Goal: Task Accomplishment & Management: Use online tool/utility

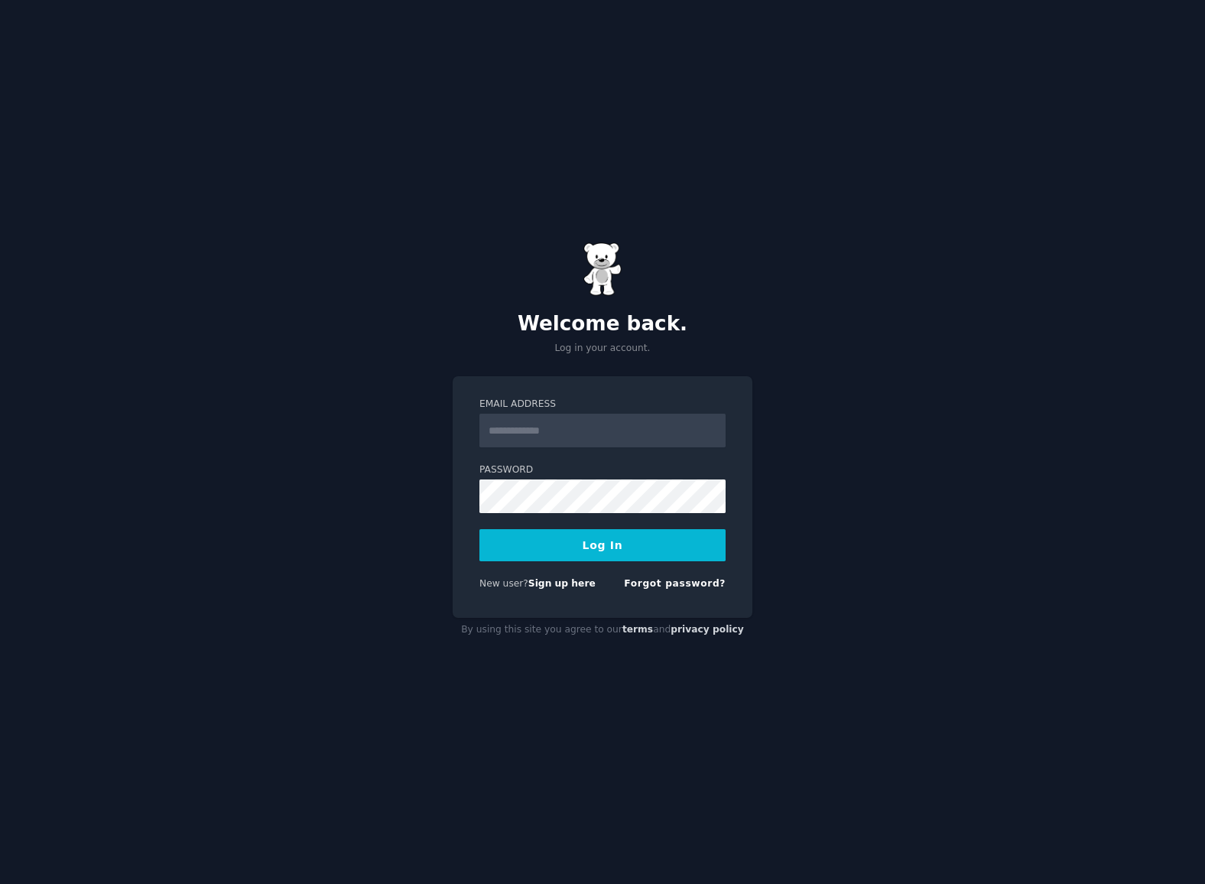
type input "**********"
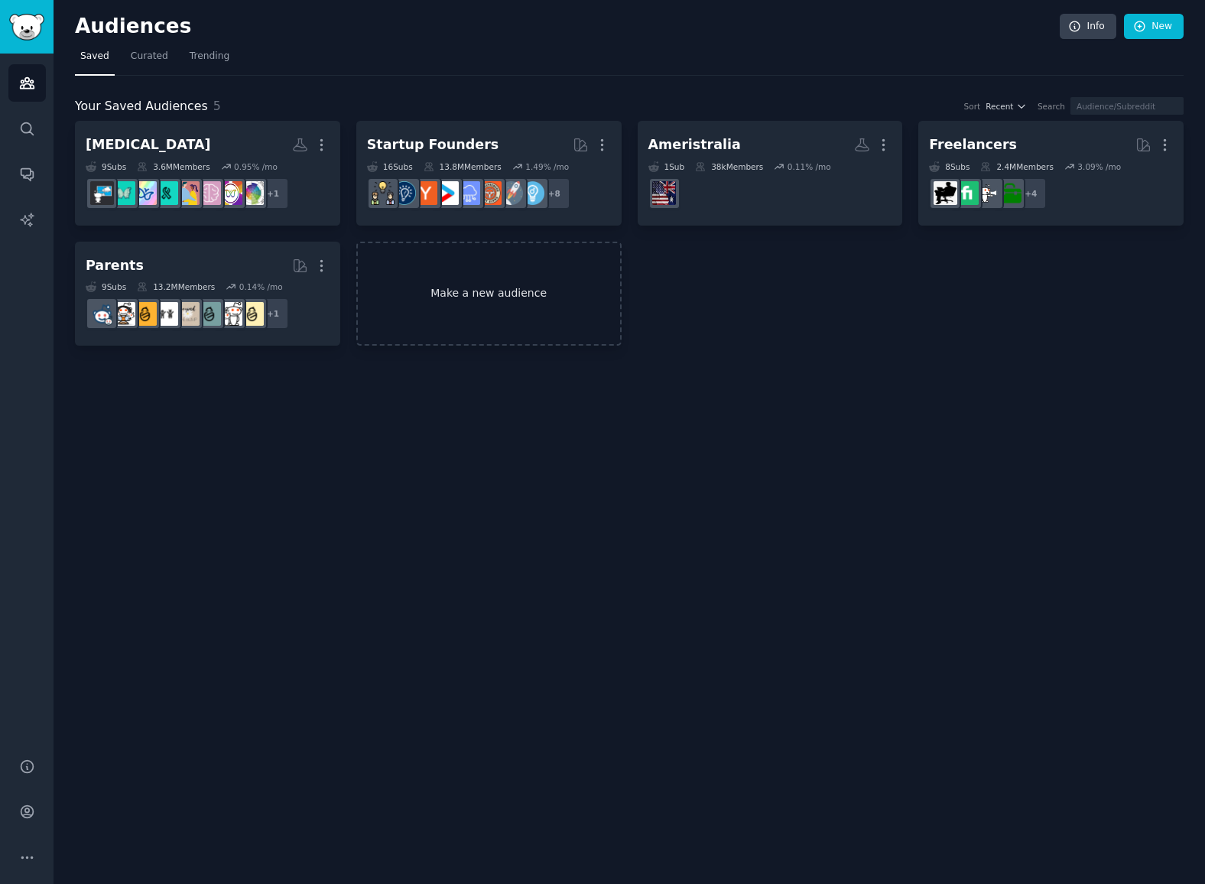
click at [493, 315] on link "Make a new audience" at bounding box center [488, 294] width 265 height 105
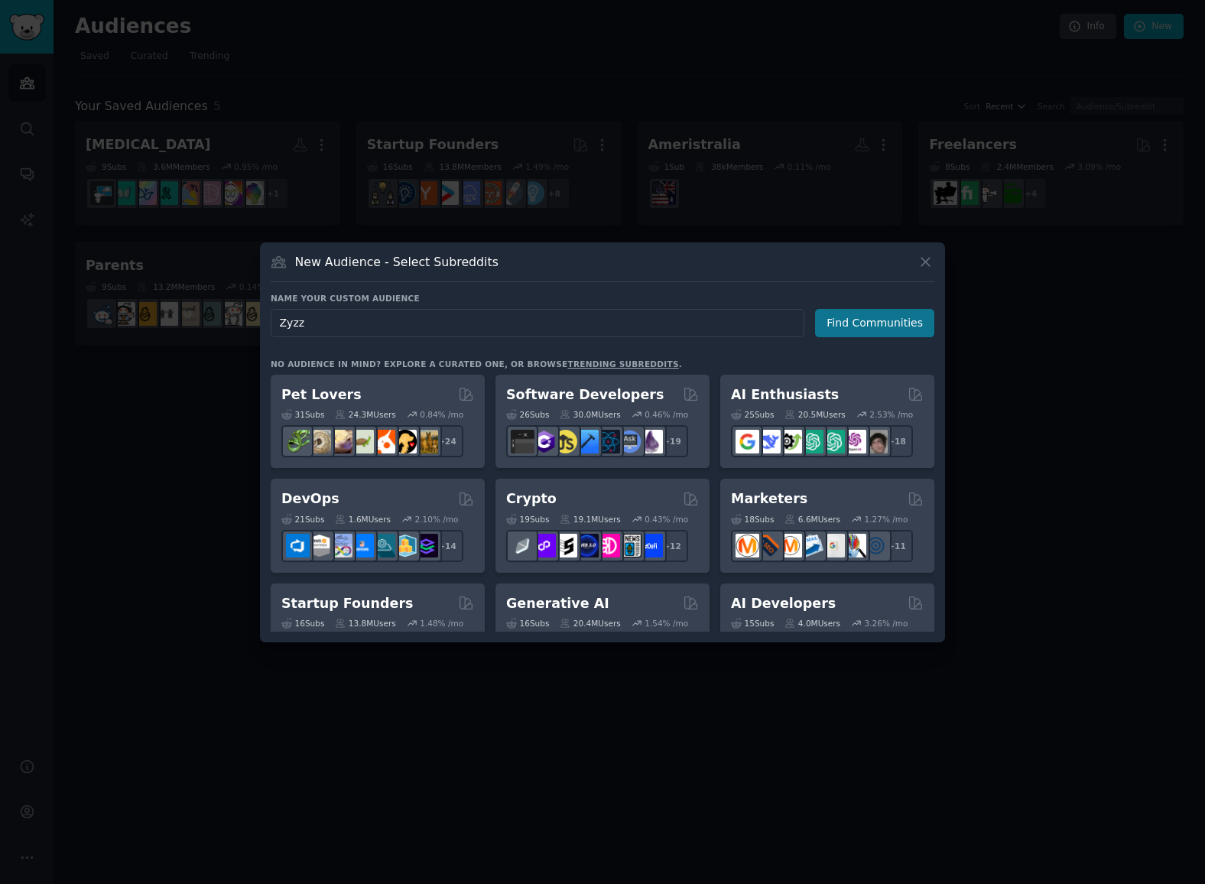
type input "Zyzz"
click at [880, 324] on button "Find Communities" at bounding box center [874, 323] width 119 height 28
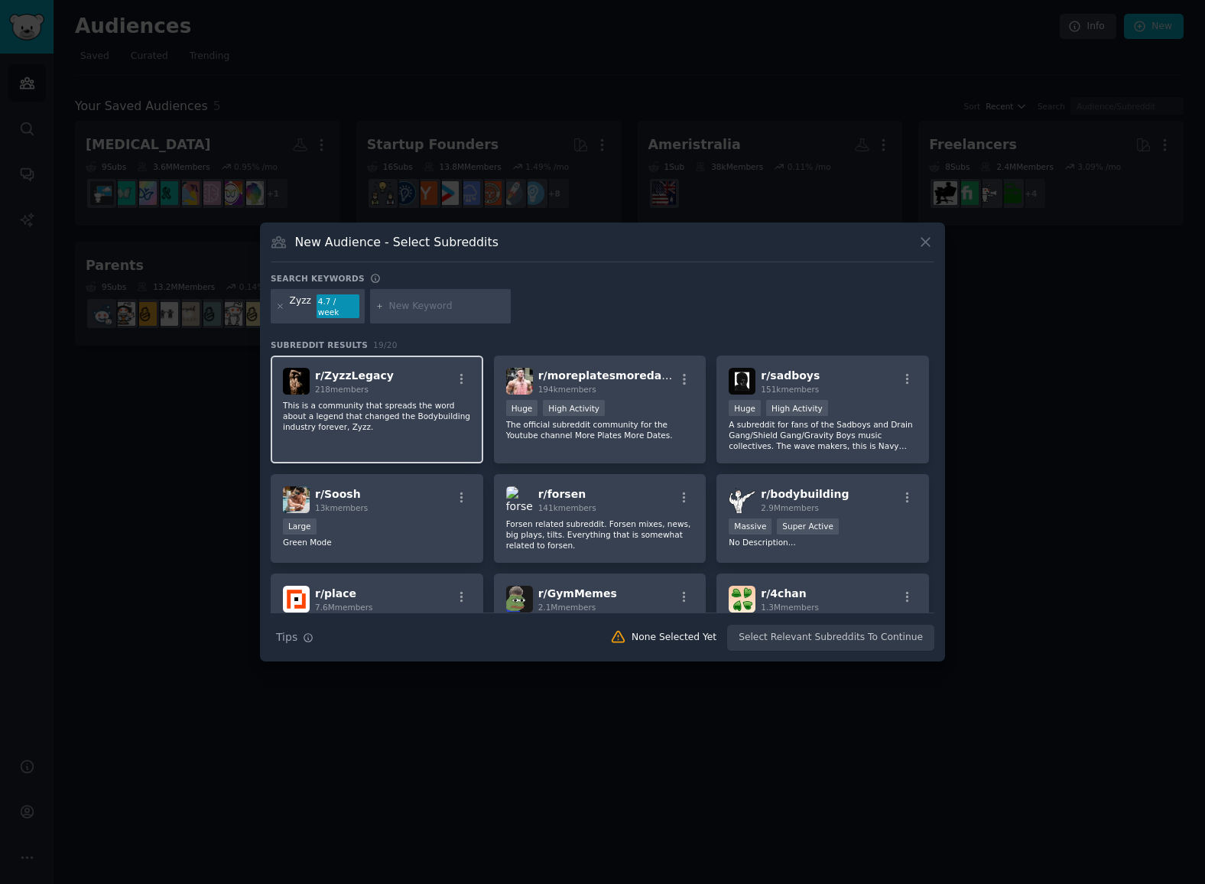
click at [411, 381] on div "r/ ZyzzLegacy 218 members" at bounding box center [377, 381] width 188 height 27
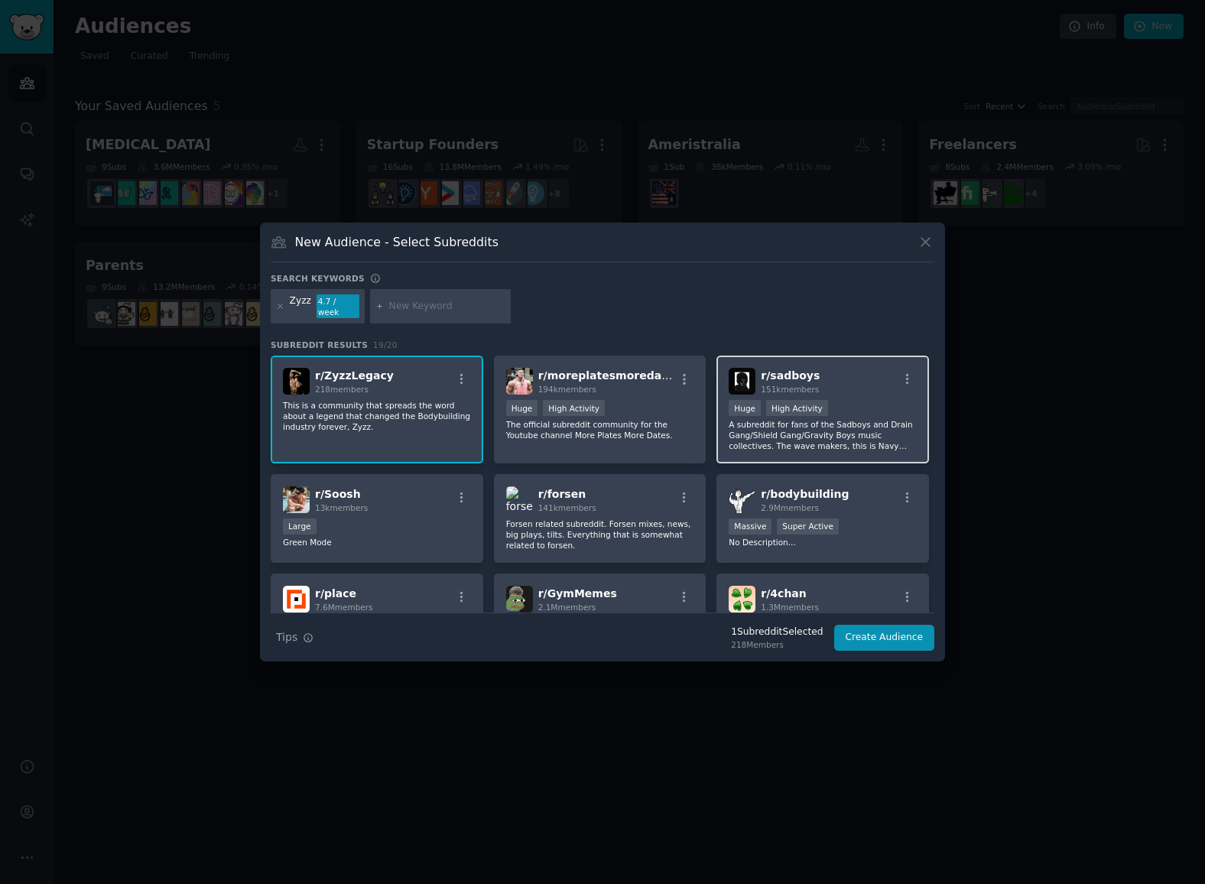
drag, startPoint x: 662, startPoint y: 418, endPoint x: 721, endPoint y: 424, distance: 59.9
click at [662, 419] on p "The official subreddit community for the Youtube channel More Plates More Dates." at bounding box center [600, 429] width 188 height 21
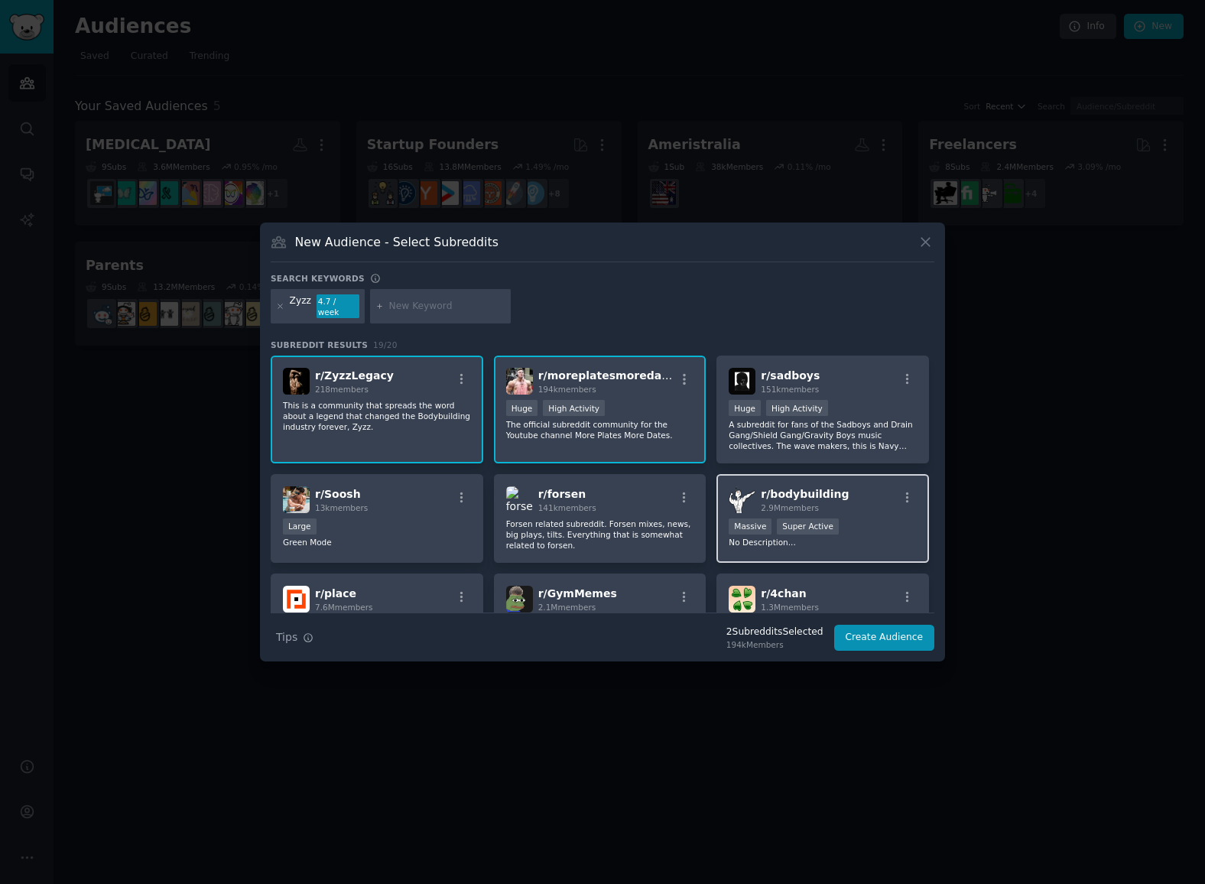
click at [876, 531] on div "Massive Super Active" at bounding box center [823, 528] width 188 height 19
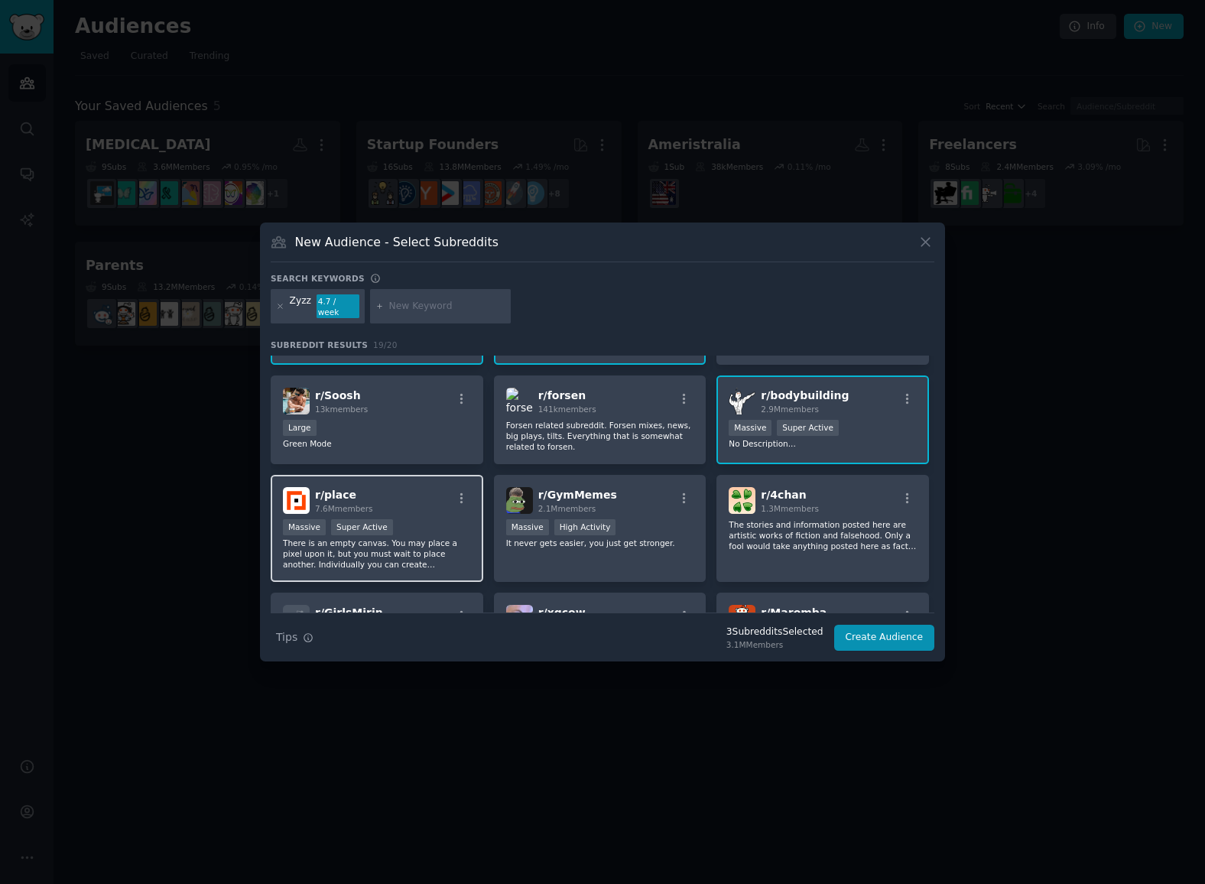
scroll to position [100, 0]
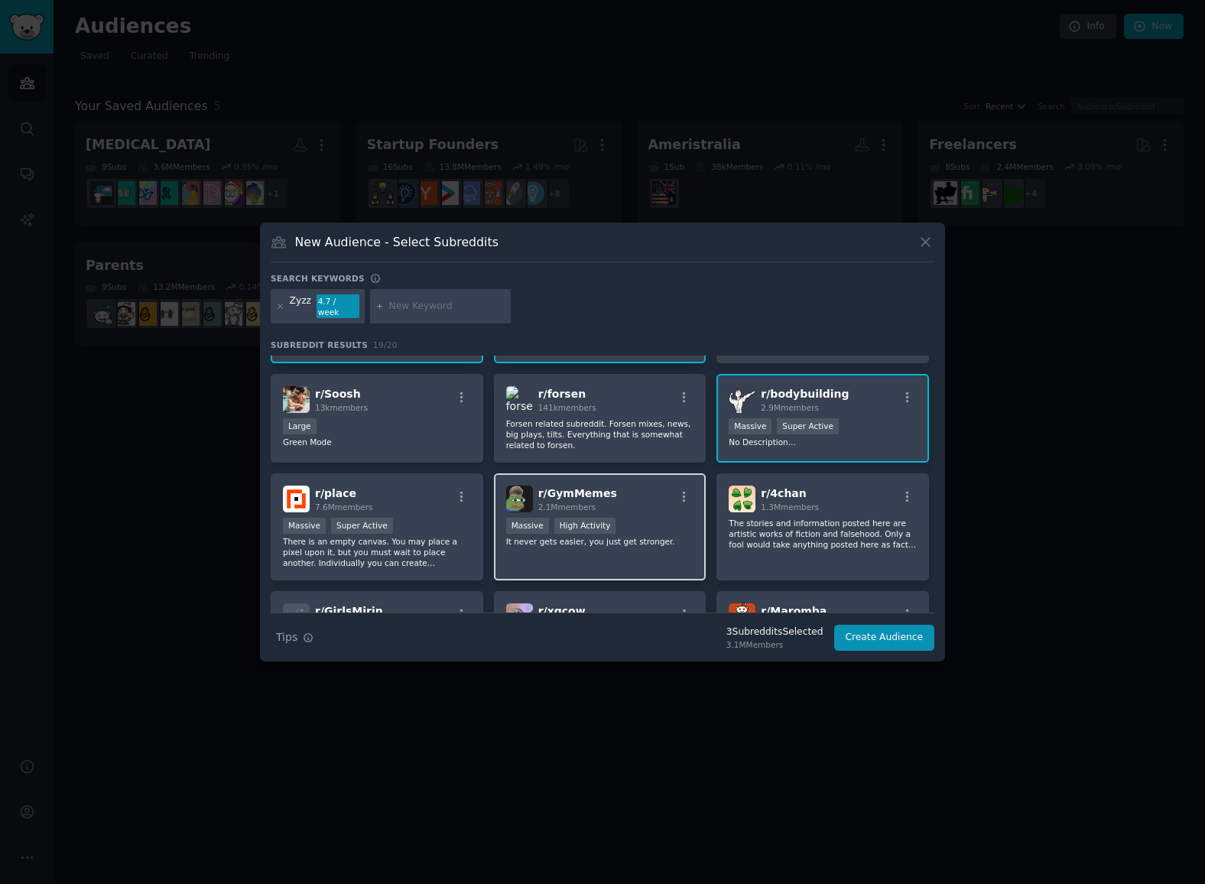
click at [689, 549] on div "r/ GymMemes 2.1M members 1,000,000+ members Massive High Activity It never gets…" at bounding box center [600, 527] width 213 height 108
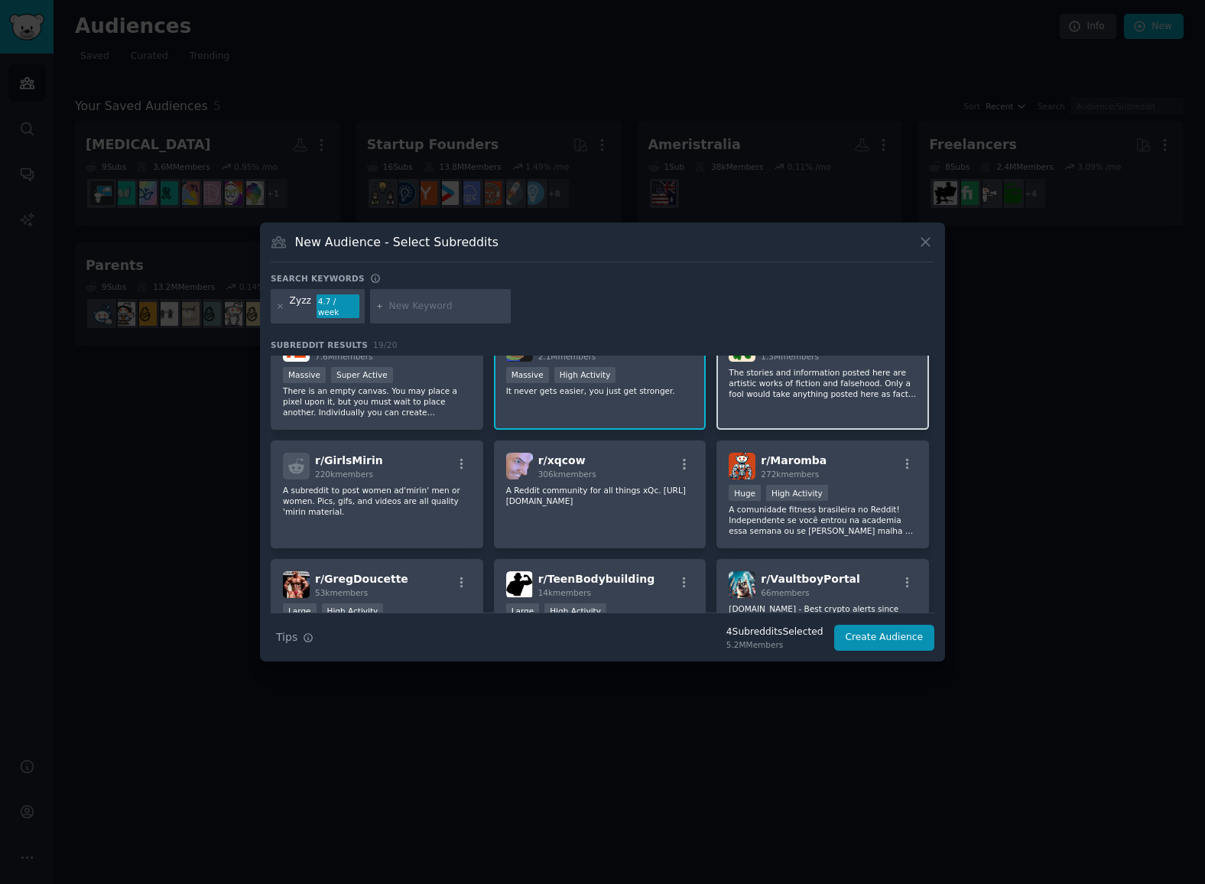
scroll to position [252, 0]
click at [435, 503] on p "A subreddit to post women ad'mirin' men or women. Pics, gifs, and videos are al…" at bounding box center [377, 499] width 188 height 32
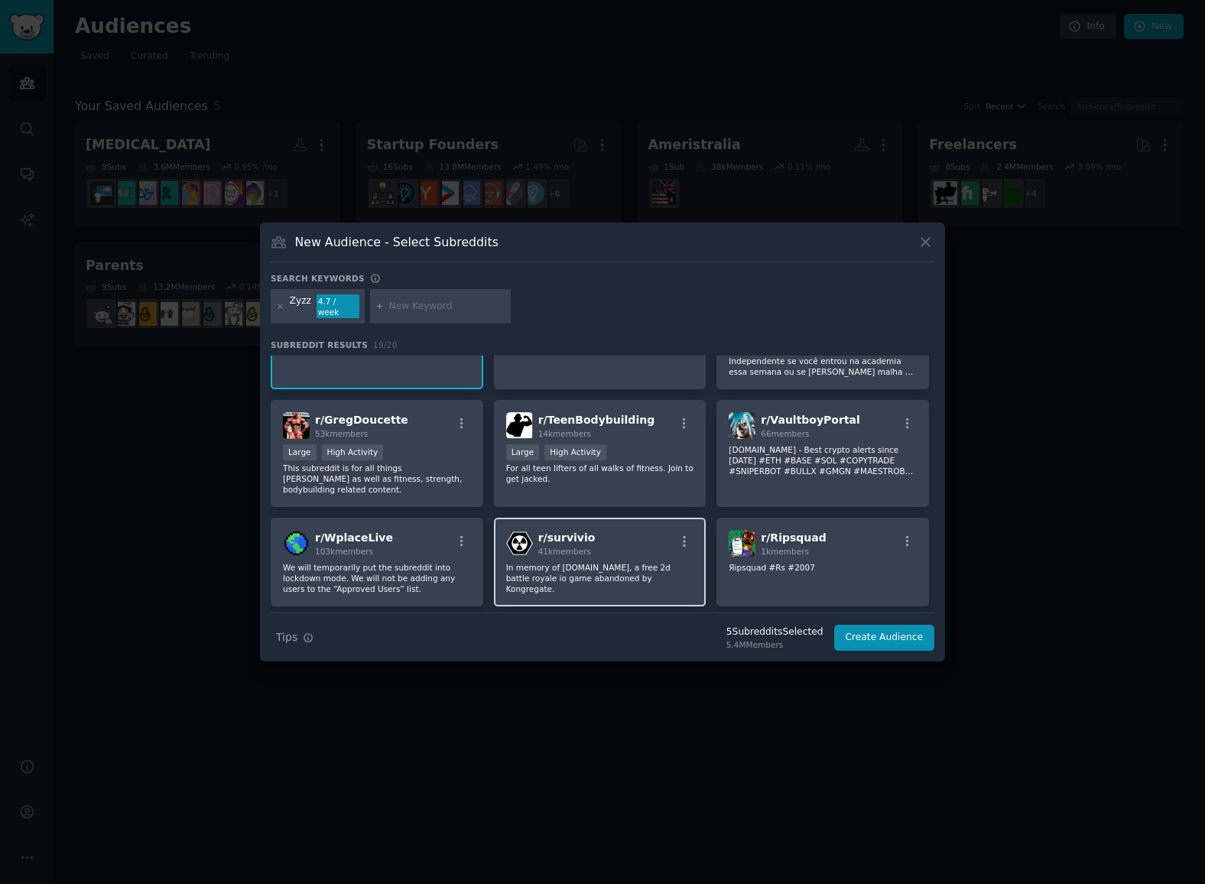
scroll to position [413, 0]
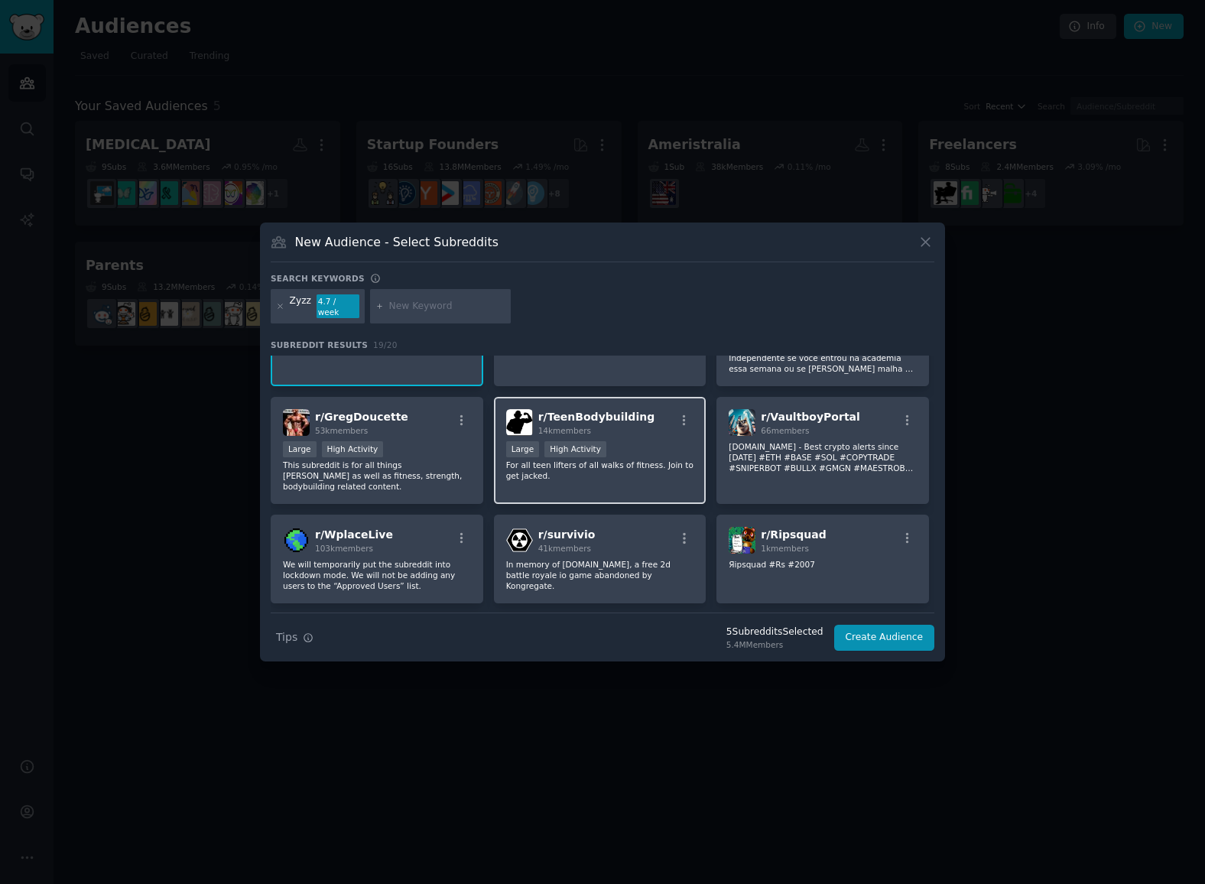
click at [673, 483] on div "r/ TeenBodybuilding 14k members Large High Activity For all teen lifters of all…" at bounding box center [600, 451] width 213 height 108
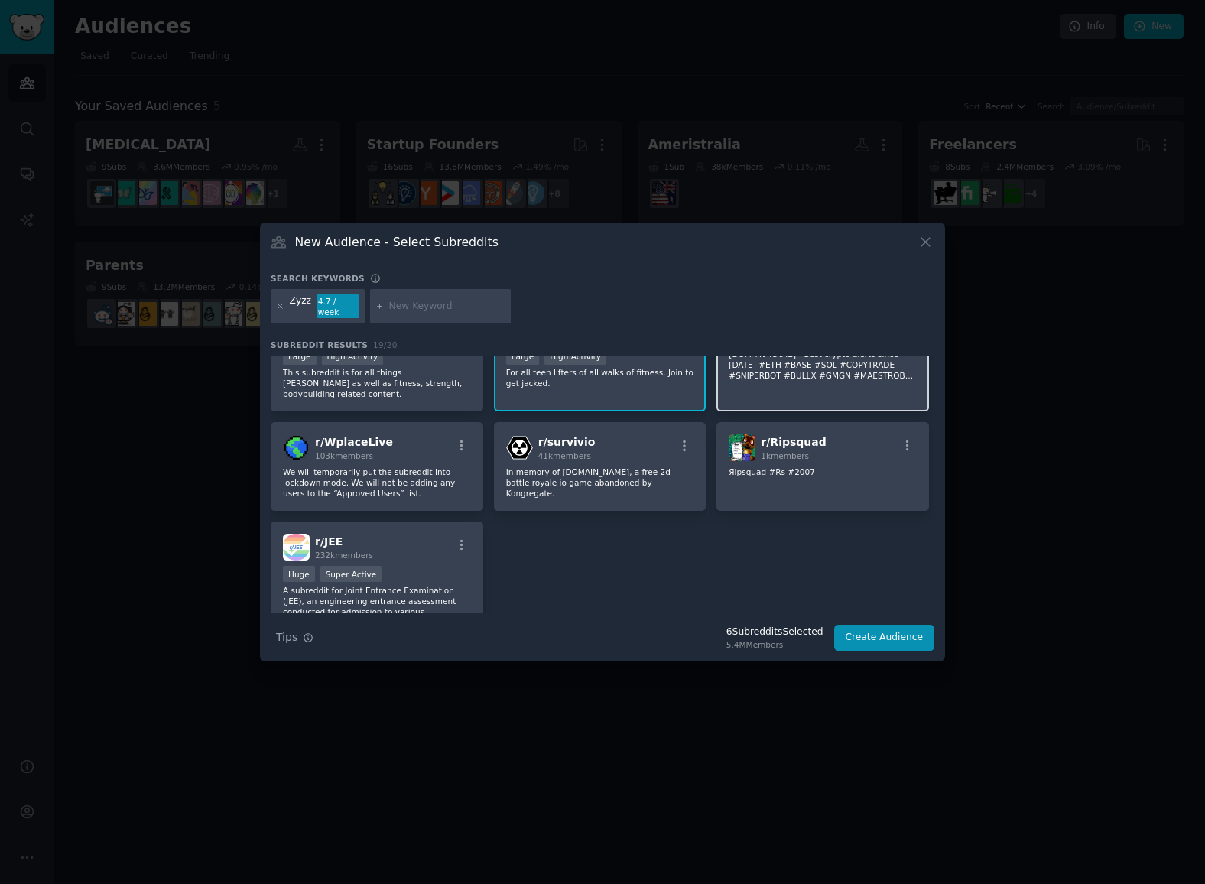
scroll to position [550, 0]
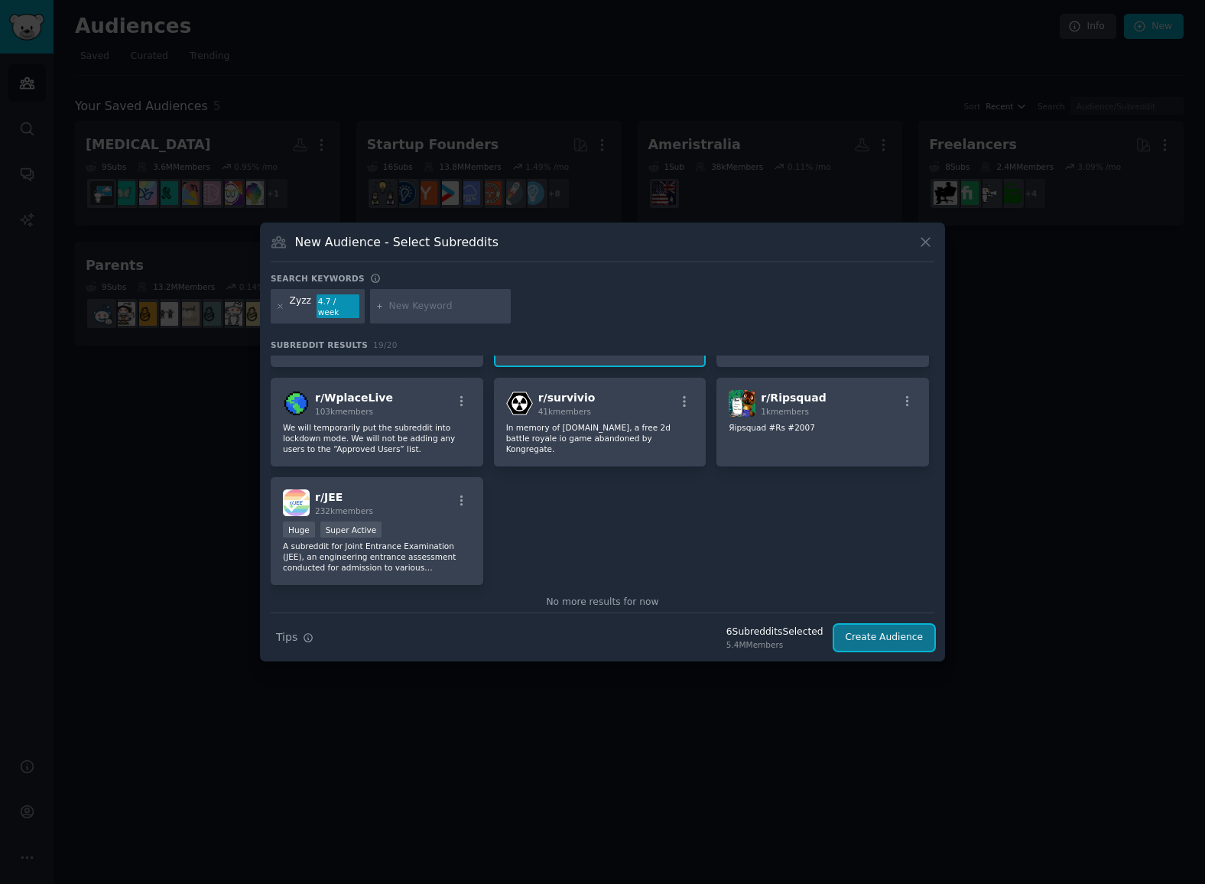
click at [866, 641] on button "Create Audience" at bounding box center [885, 638] width 101 height 26
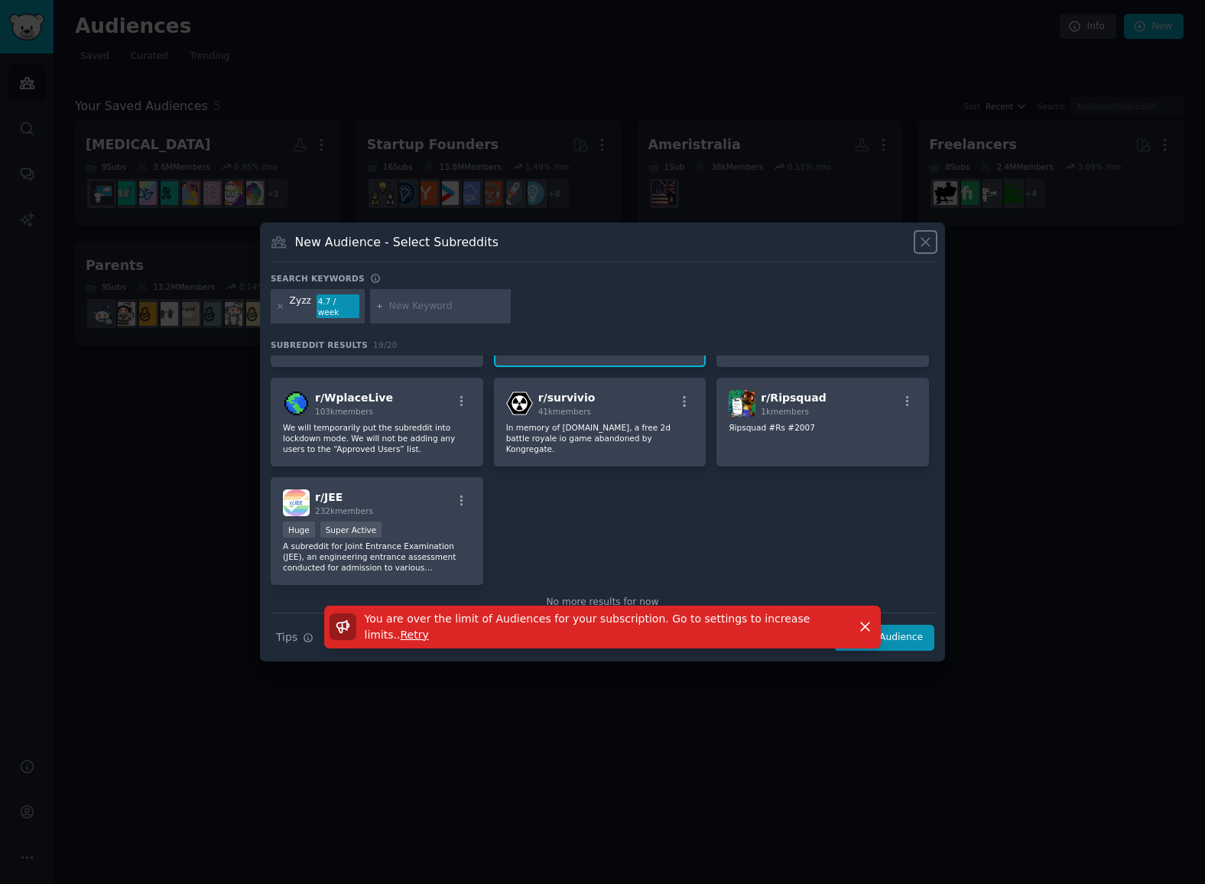
click at [929, 243] on icon at bounding box center [926, 242] width 16 height 16
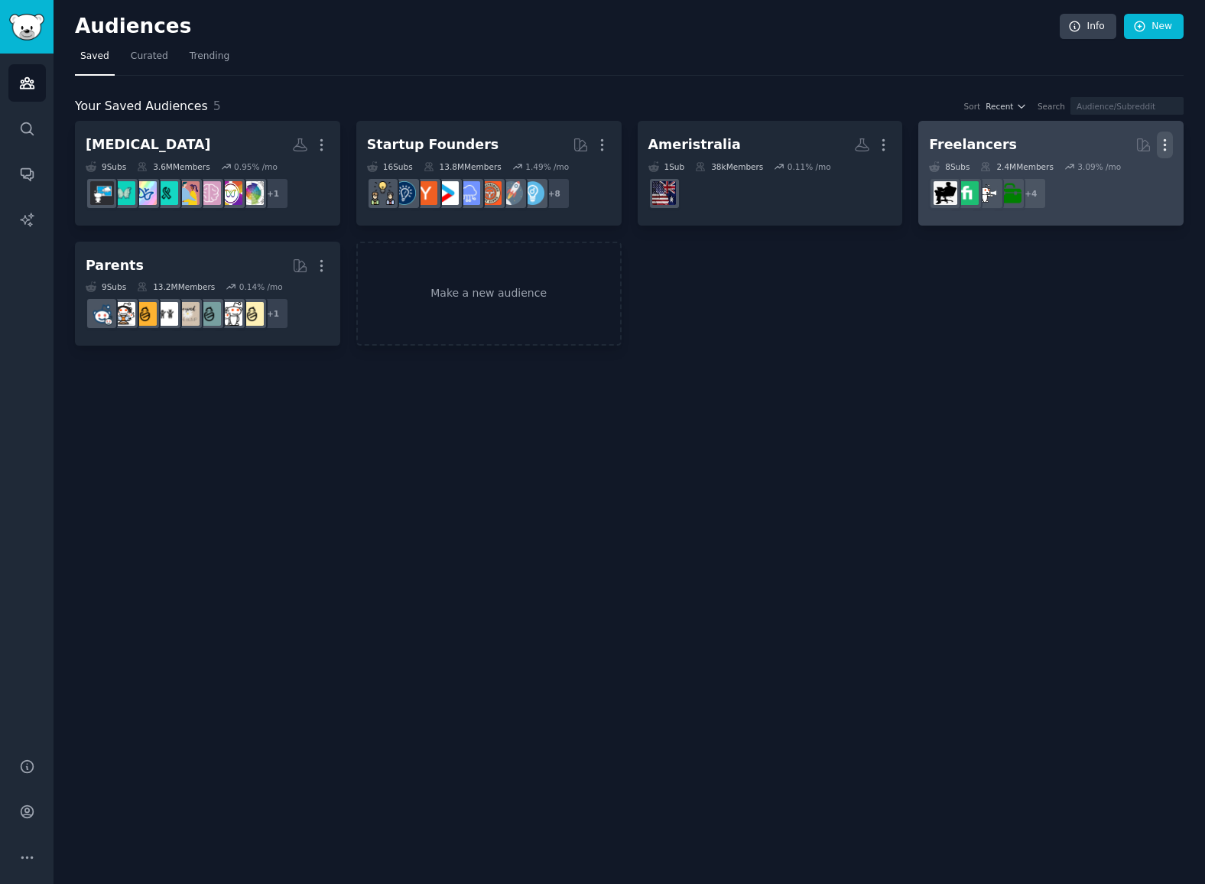
click at [1169, 145] on icon "button" at bounding box center [1165, 145] width 16 height 16
click at [1111, 179] on p "Delete" at bounding box center [1123, 177] width 35 height 16
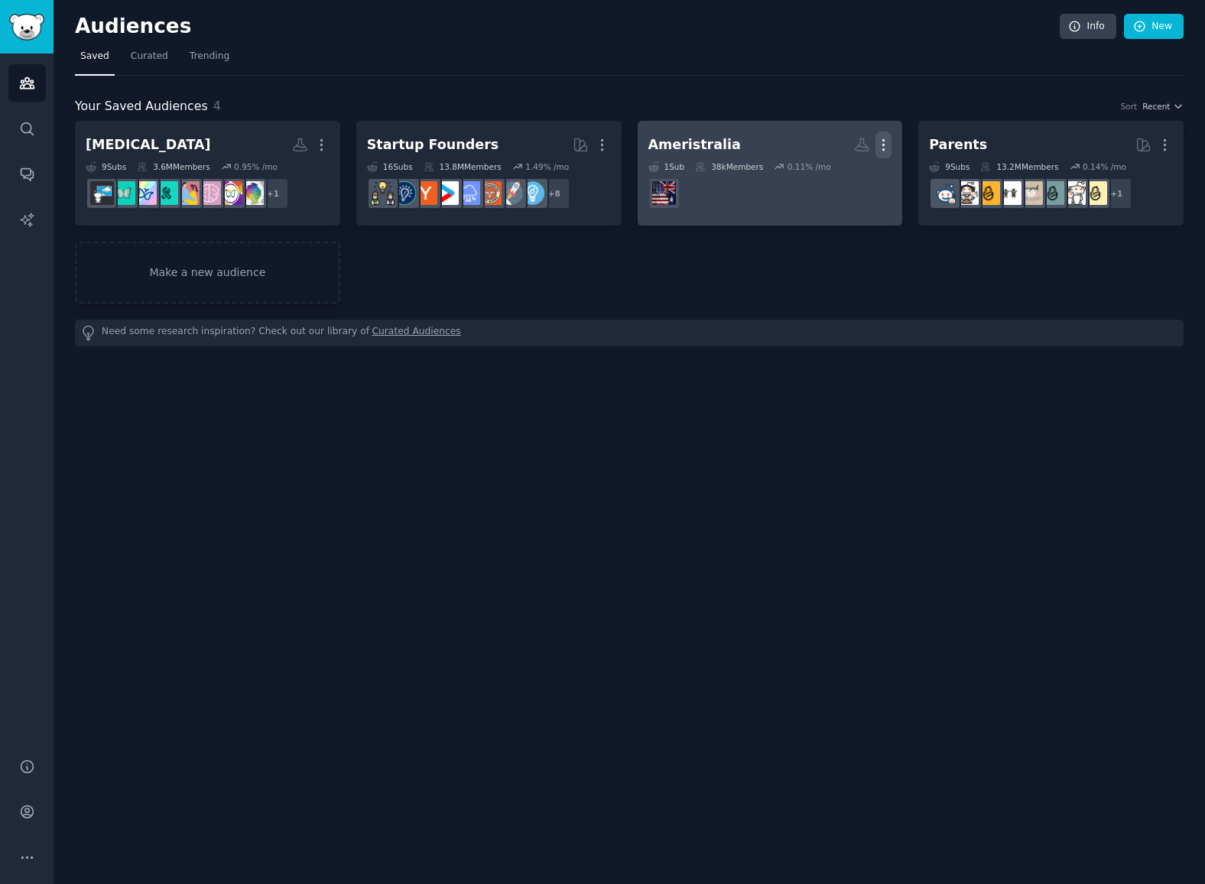
click at [880, 142] on icon "button" at bounding box center [884, 145] width 16 height 16
click at [830, 177] on p "Delete" at bounding box center [842, 177] width 35 height 16
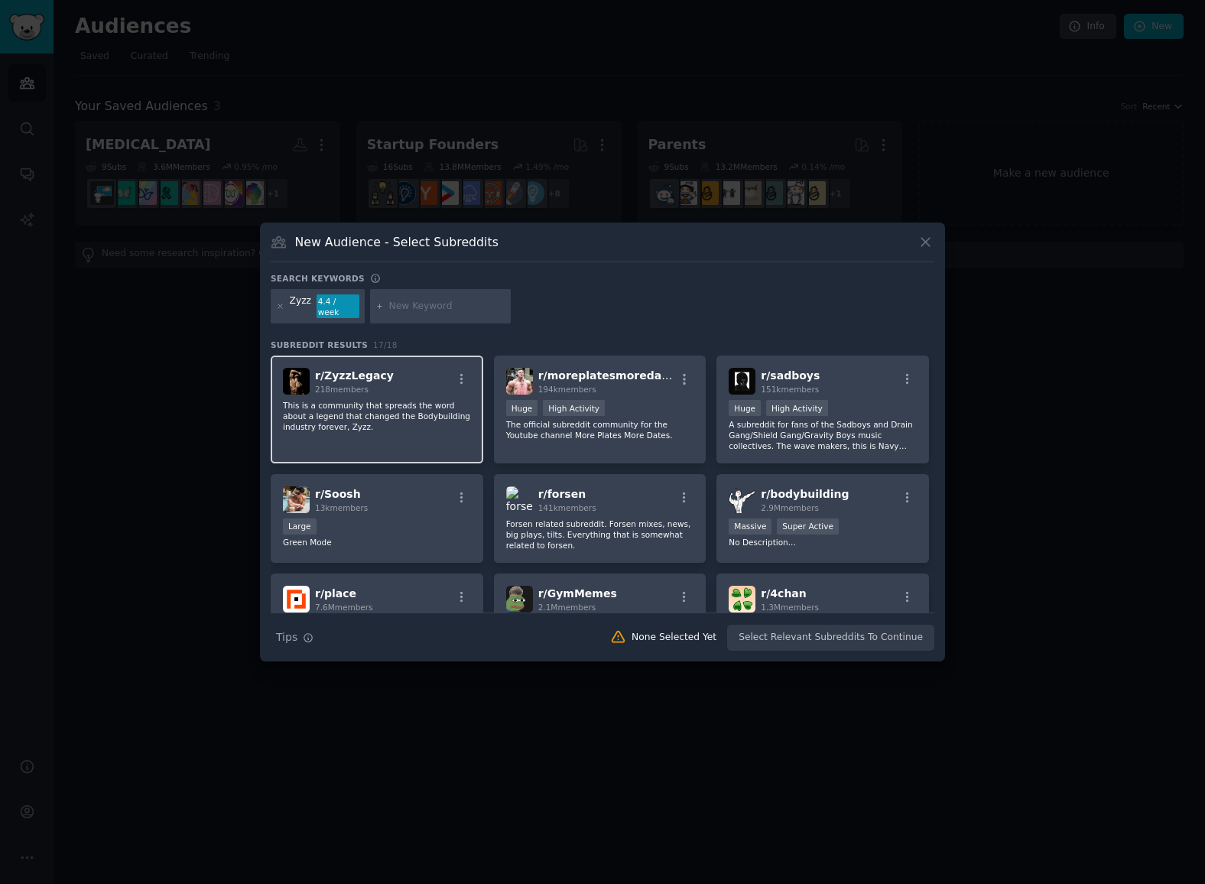
click at [421, 425] on p "This is a community that spreads the word about a legend that changed the Bodyb…" at bounding box center [377, 416] width 188 height 32
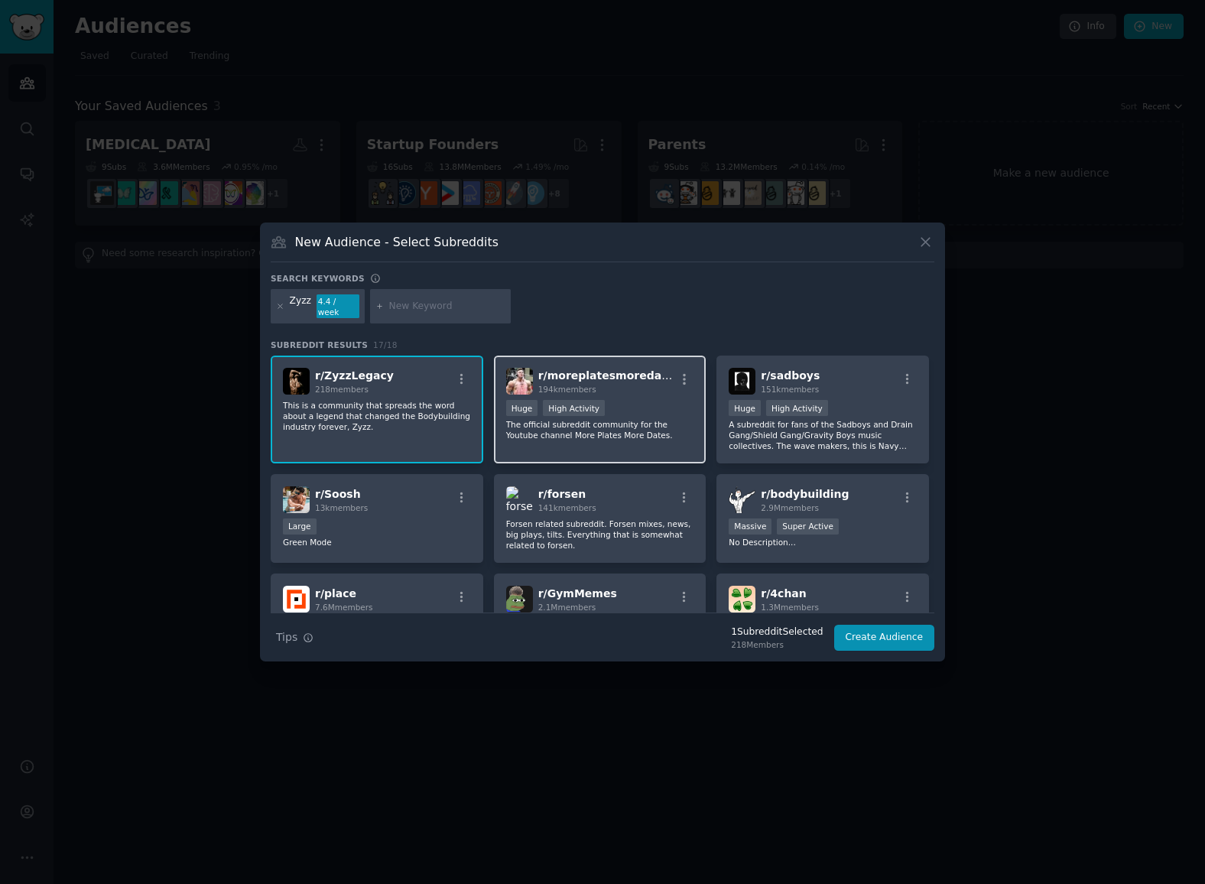
click at [630, 424] on p "The official subreddit community for the Youtube channel More Plates More Dates." at bounding box center [600, 429] width 188 height 21
click at [861, 525] on div ">= 95th percentile for submissions / day Massive Super Active" at bounding box center [823, 528] width 188 height 19
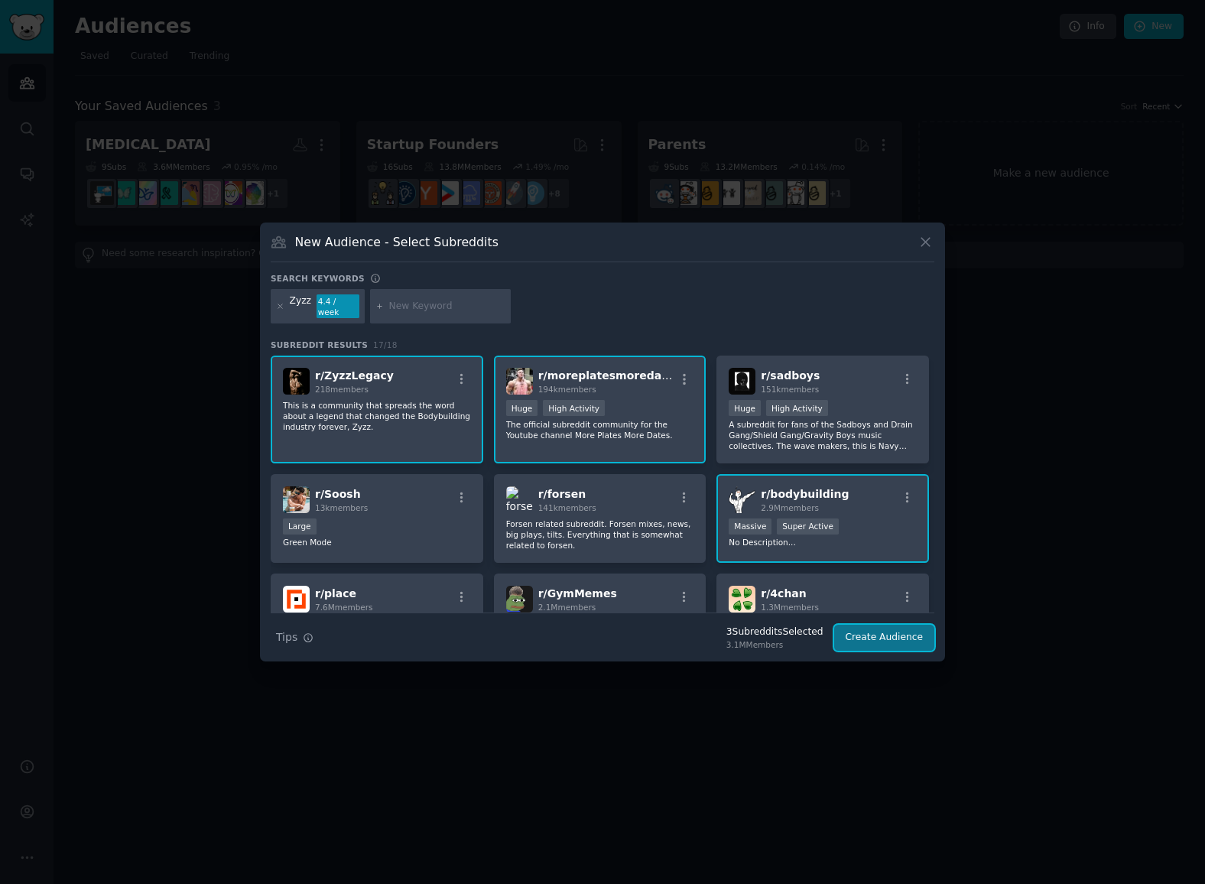
click at [870, 637] on button "Create Audience" at bounding box center [885, 638] width 101 height 26
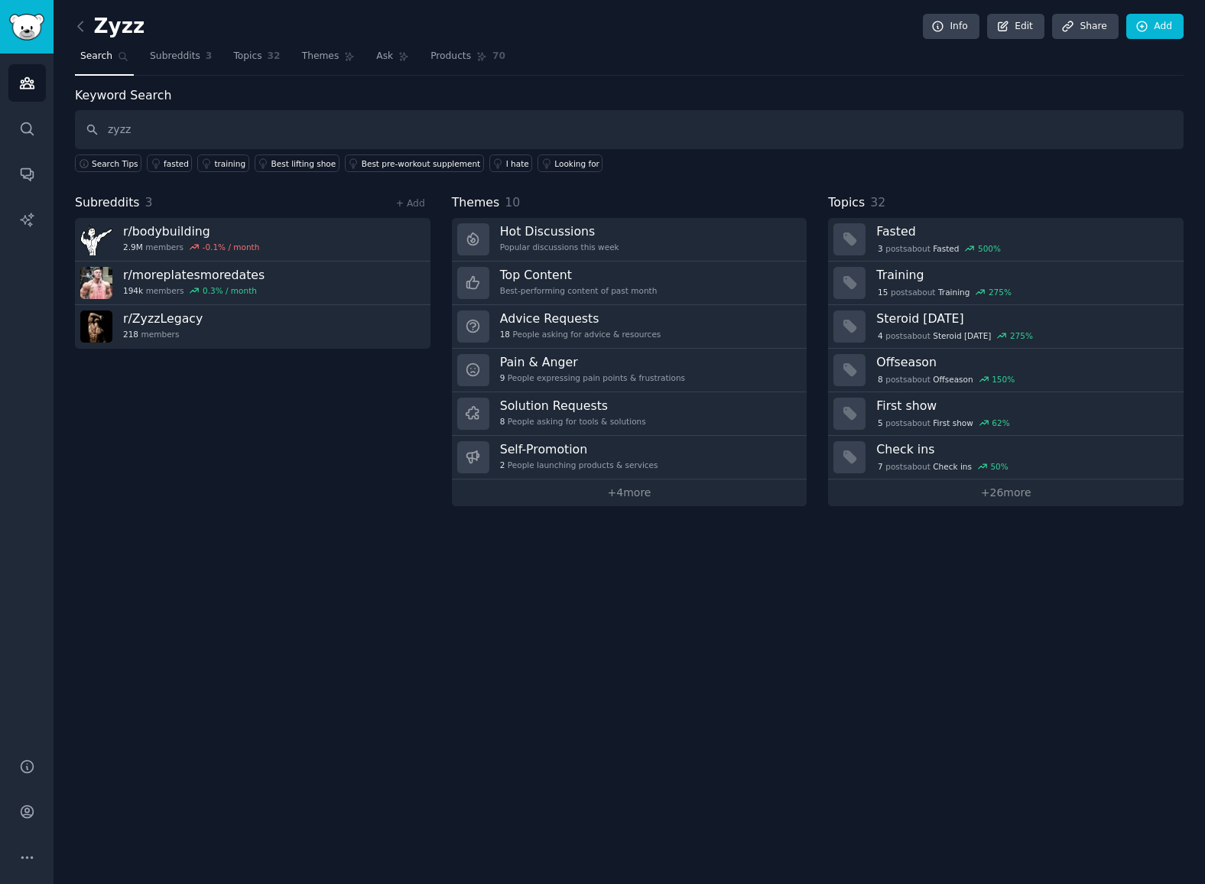
type input "zyzz"
